Goal: Task Accomplishment & Management: Manage account settings

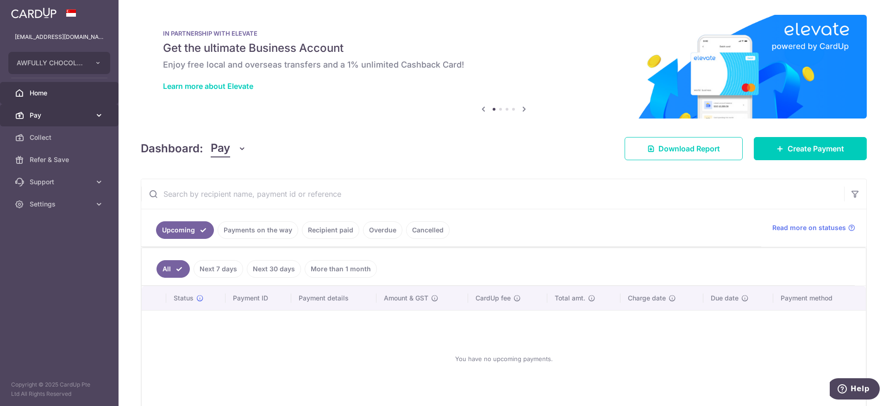
click at [42, 114] on span "Pay" at bounding box center [60, 115] width 61 height 9
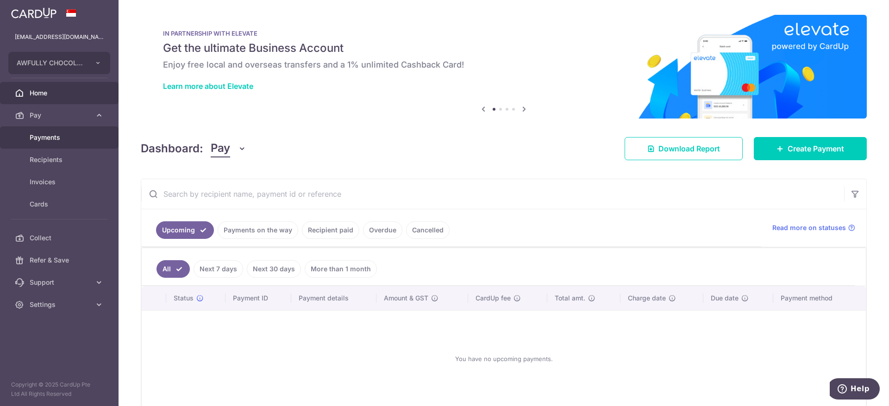
click at [48, 135] on span "Payments" at bounding box center [60, 137] width 61 height 9
click at [317, 231] on link "Recipient paid" at bounding box center [330, 230] width 57 height 18
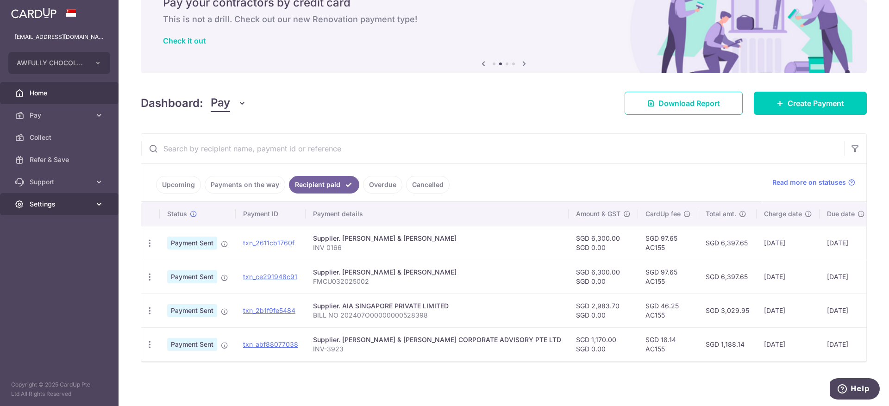
click at [52, 202] on span "Settings" at bounding box center [60, 204] width 61 height 9
click at [50, 219] on link "Account" at bounding box center [59, 226] width 119 height 22
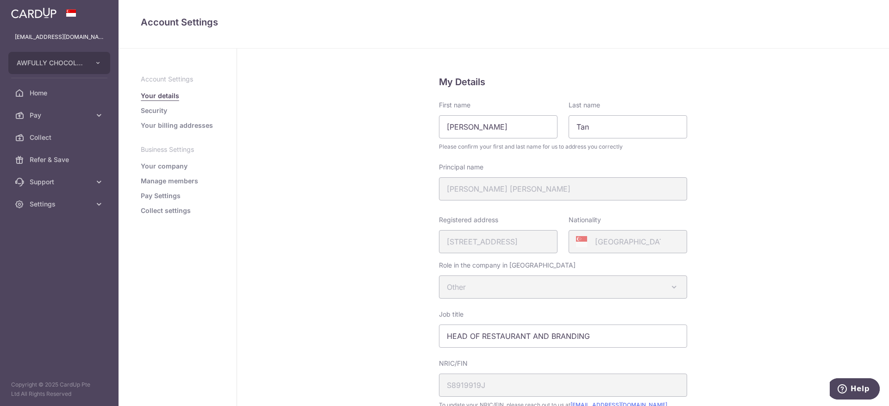
click at [158, 106] on link "Security" at bounding box center [154, 110] width 26 height 9
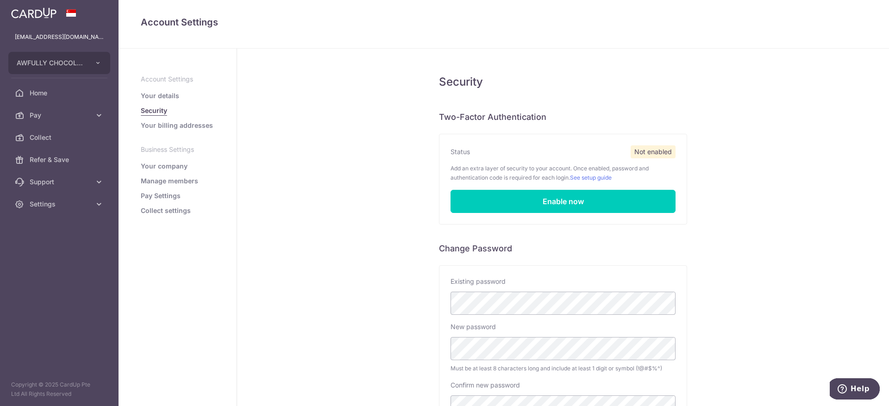
click at [156, 194] on link "Pay Settings" at bounding box center [161, 195] width 40 height 9
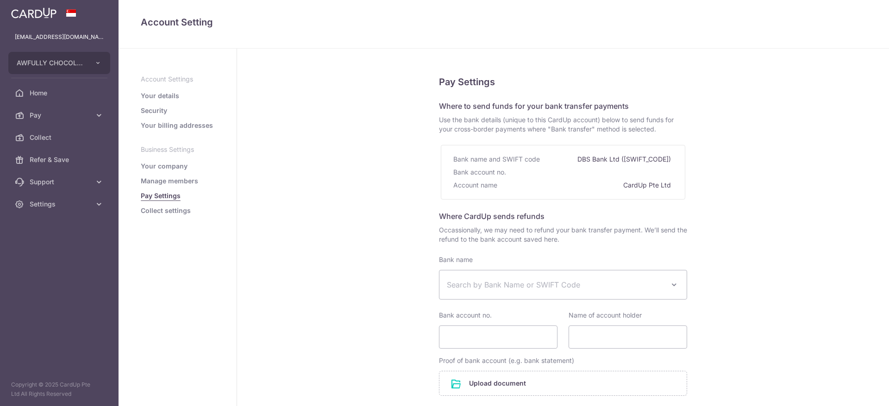
select select
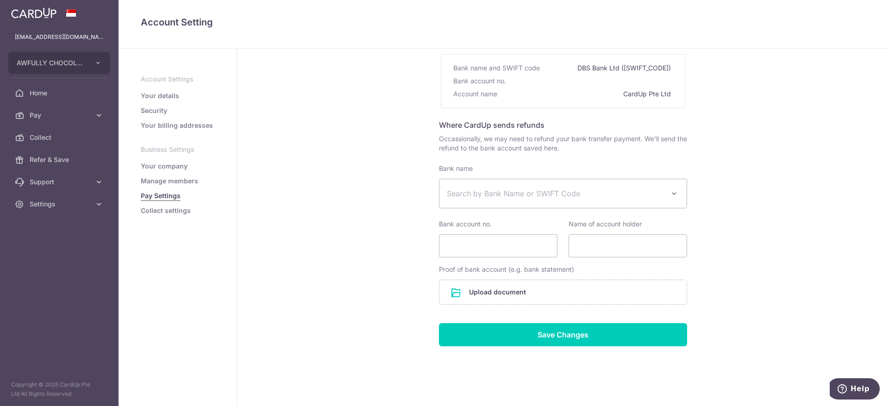
scroll to position [100, 0]
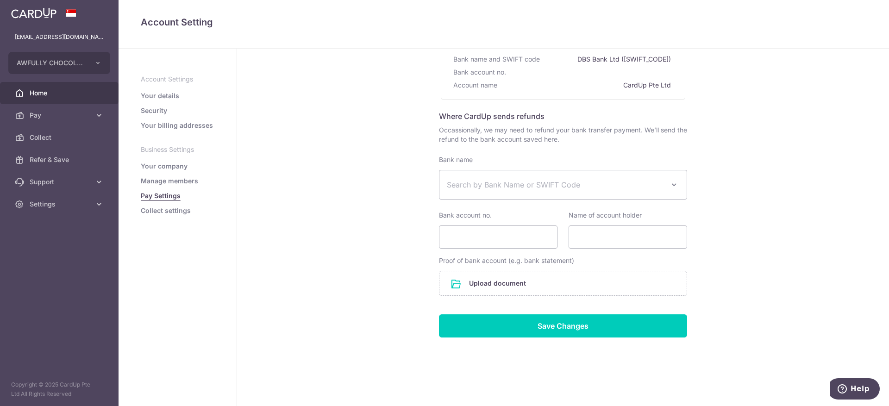
click at [39, 91] on span "Home" at bounding box center [60, 92] width 61 height 9
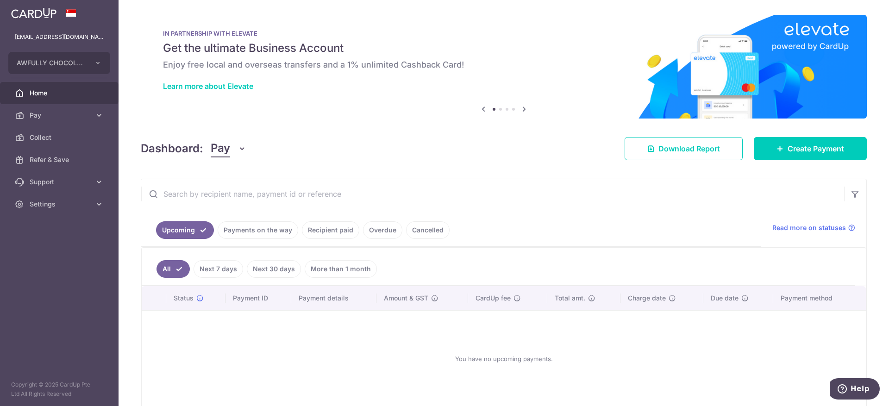
click at [335, 226] on link "Recipient paid" at bounding box center [330, 230] width 57 height 18
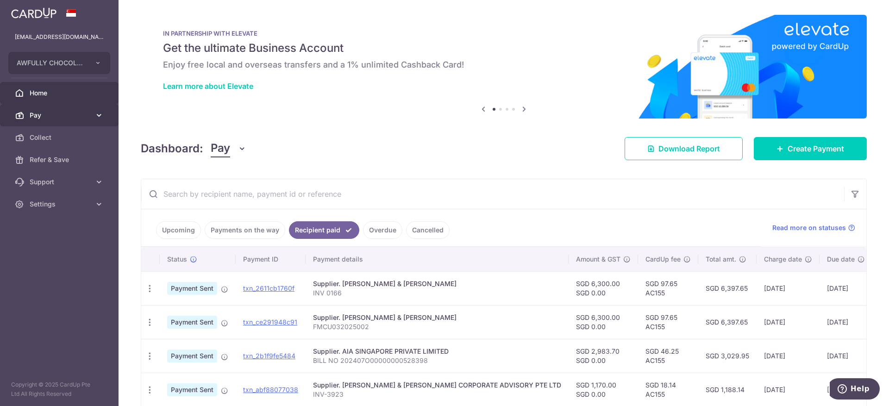
click at [71, 108] on link "Pay" at bounding box center [59, 115] width 119 height 22
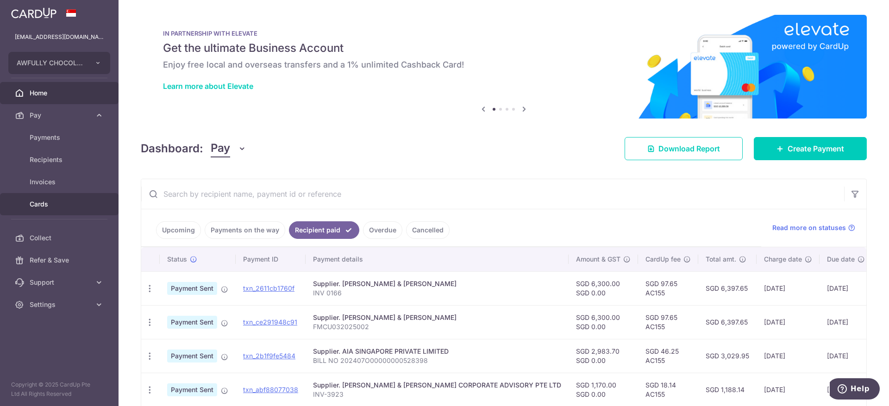
click at [47, 200] on span "Cards" at bounding box center [60, 204] width 61 height 9
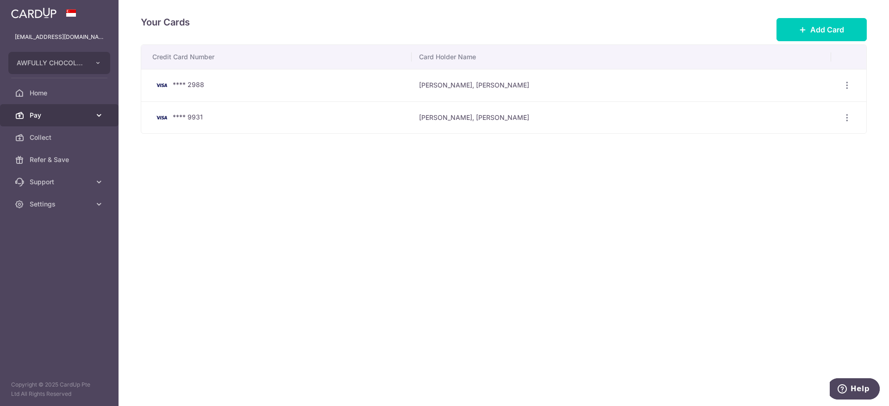
click at [49, 116] on span "Pay" at bounding box center [60, 115] width 61 height 9
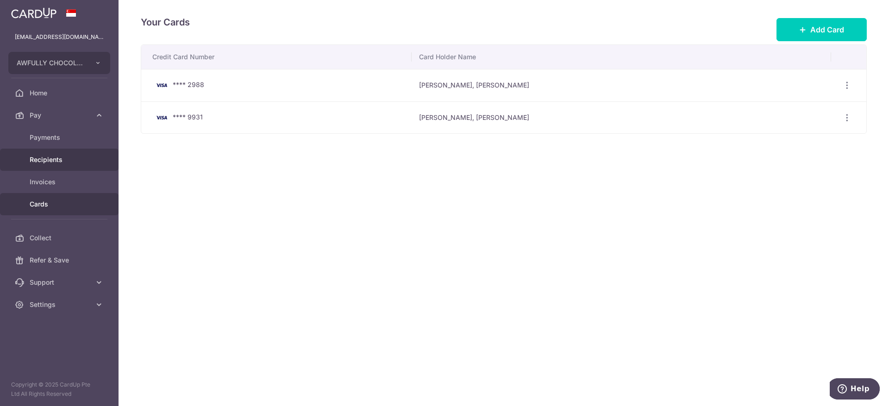
click at [47, 151] on link "Recipients" at bounding box center [59, 160] width 119 height 22
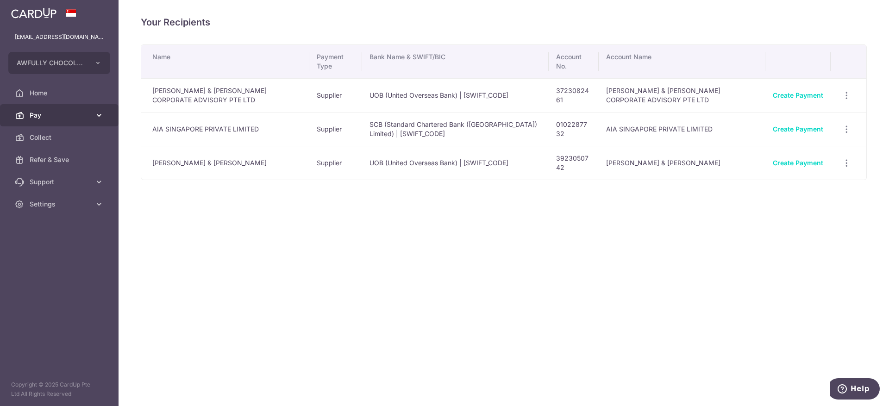
click at [67, 124] on link "Pay" at bounding box center [59, 115] width 119 height 22
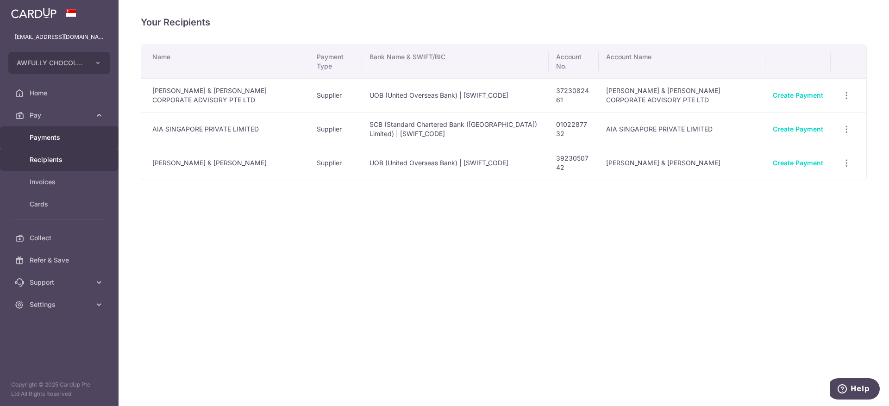
click at [63, 138] on span "Payments" at bounding box center [60, 137] width 61 height 9
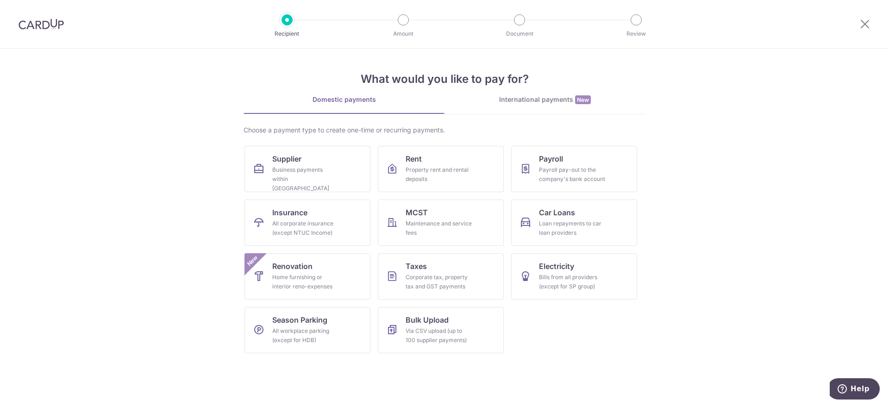
click at [37, 29] on img at bounding box center [41, 24] width 45 height 11
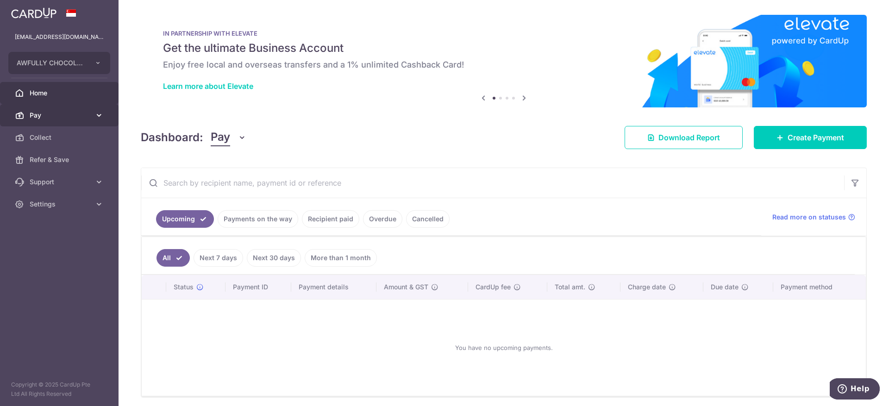
click at [46, 124] on link "Pay" at bounding box center [59, 115] width 119 height 22
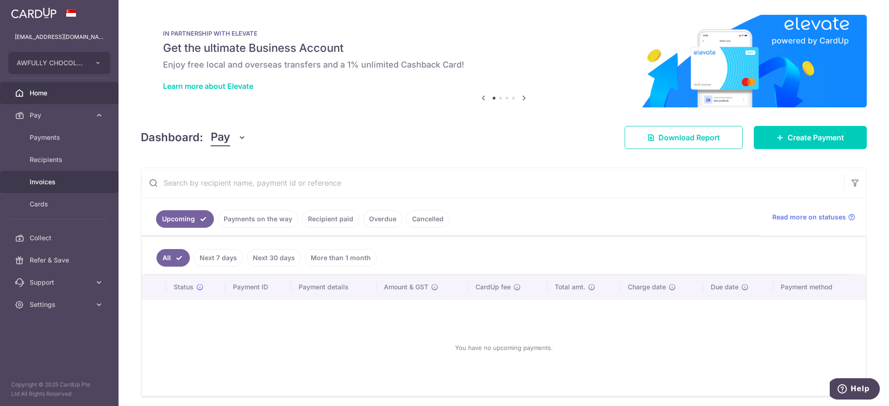
click at [55, 177] on span "Invoices" at bounding box center [60, 181] width 61 height 9
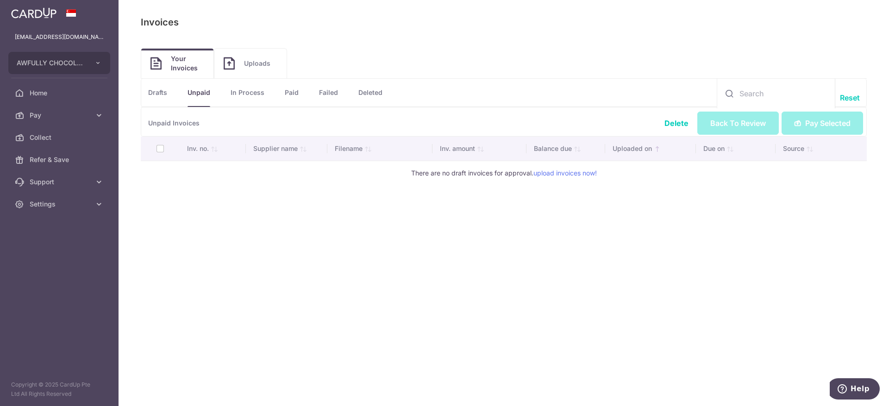
click at [260, 68] on span "Uploads" at bounding box center [260, 63] width 33 height 9
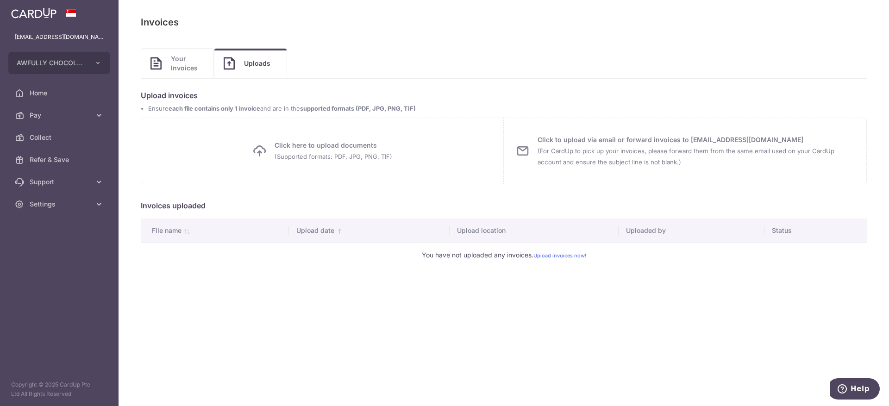
click at [186, 61] on span "Your Invoices" at bounding box center [187, 63] width 33 height 19
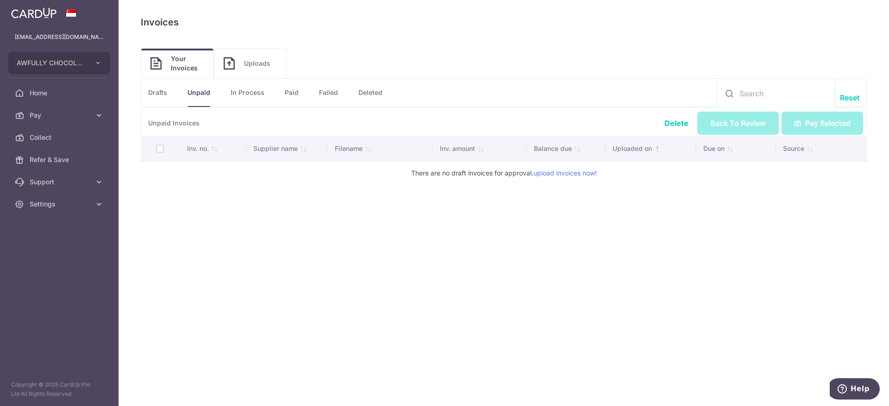
click at [300, 94] on li "Failed" at bounding box center [318, 93] width 39 height 28
click at [295, 92] on link "Paid" at bounding box center [292, 93] width 14 height 28
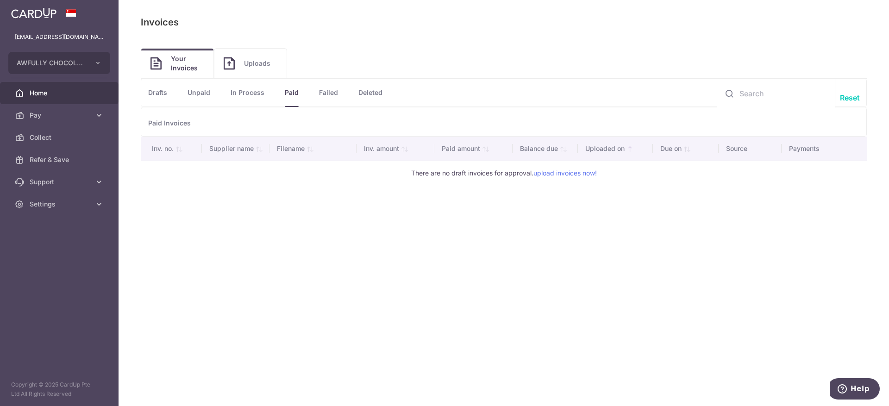
click at [61, 93] on span "Home" at bounding box center [60, 92] width 61 height 9
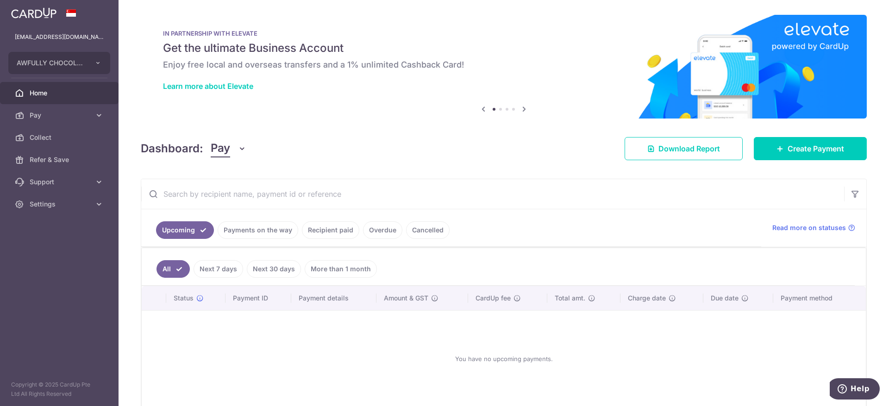
click at [329, 229] on link "Recipient paid" at bounding box center [330, 230] width 57 height 18
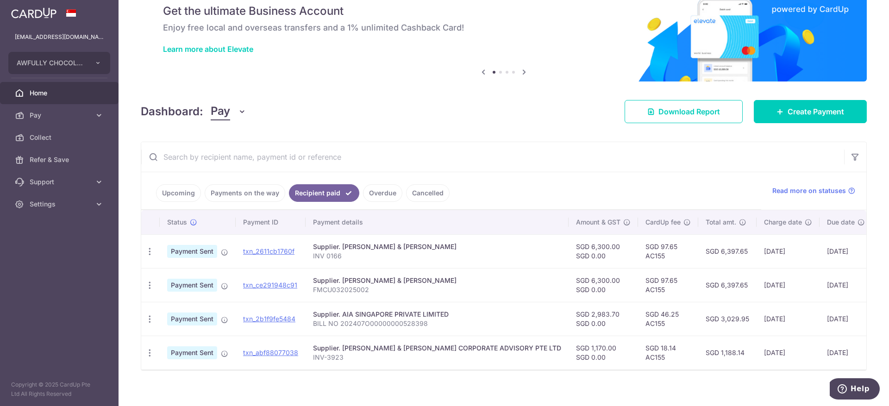
scroll to position [50, 0]
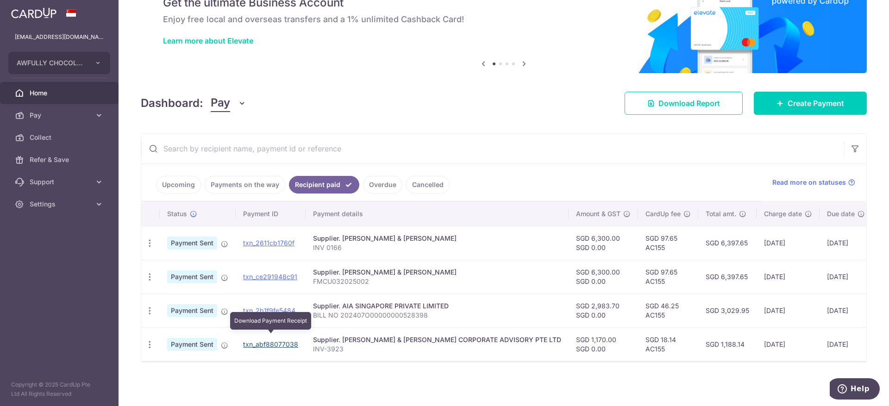
click at [256, 340] on link "txn_abf88077038" at bounding box center [270, 344] width 55 height 8
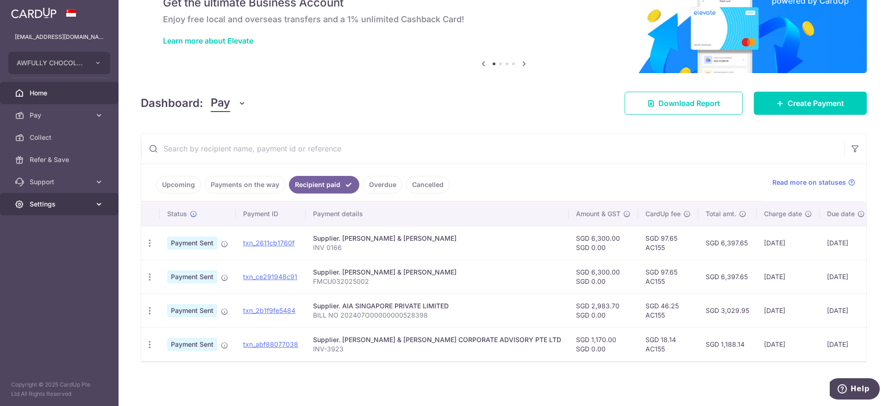
click at [53, 204] on span "Settings" at bounding box center [60, 204] width 61 height 9
click at [52, 247] on span "Logout" at bounding box center [60, 248] width 61 height 9
